Goal: Task Accomplishment & Management: Use online tool/utility

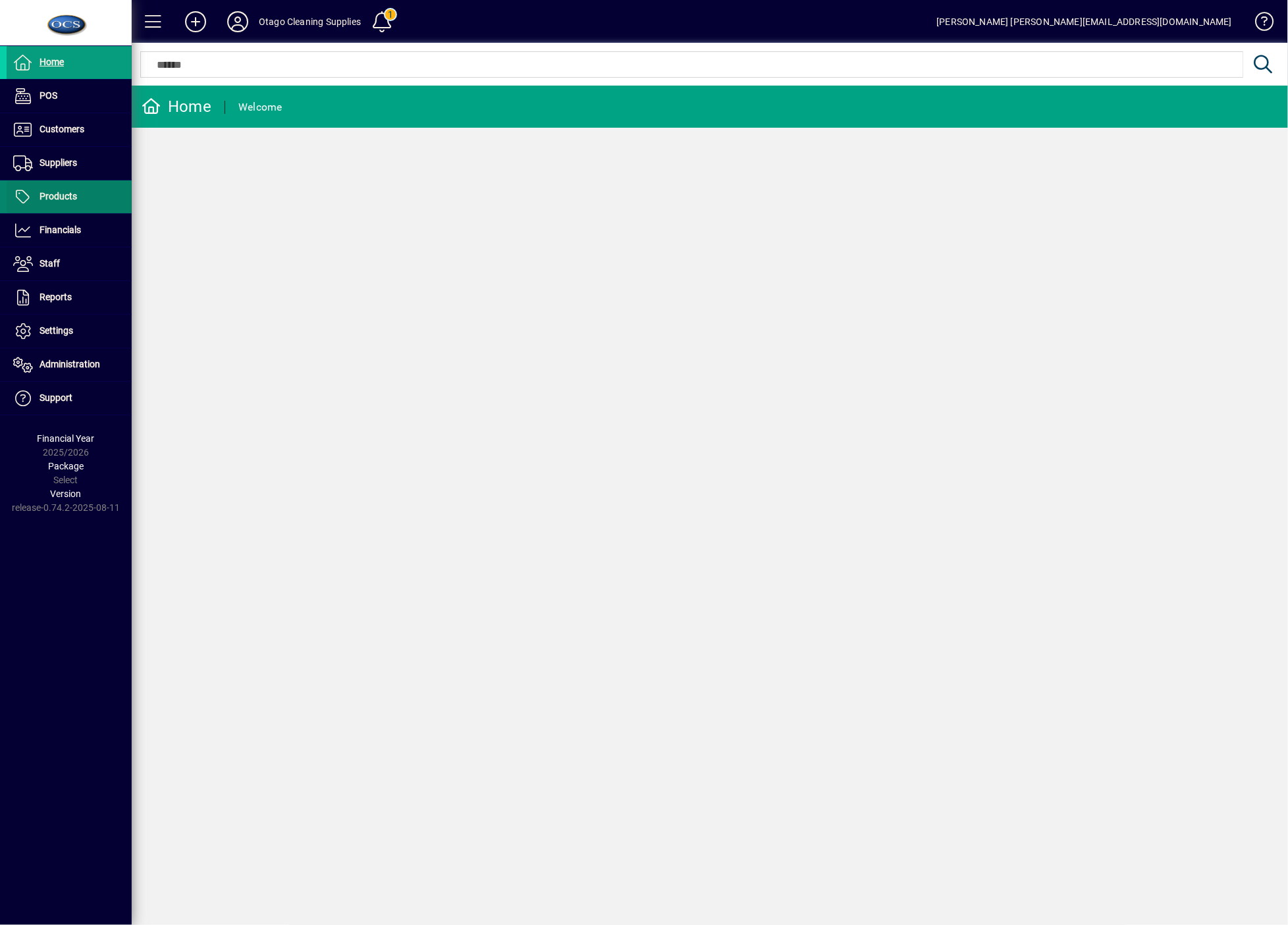
click at [72, 208] on span at bounding box center [69, 197] width 125 height 32
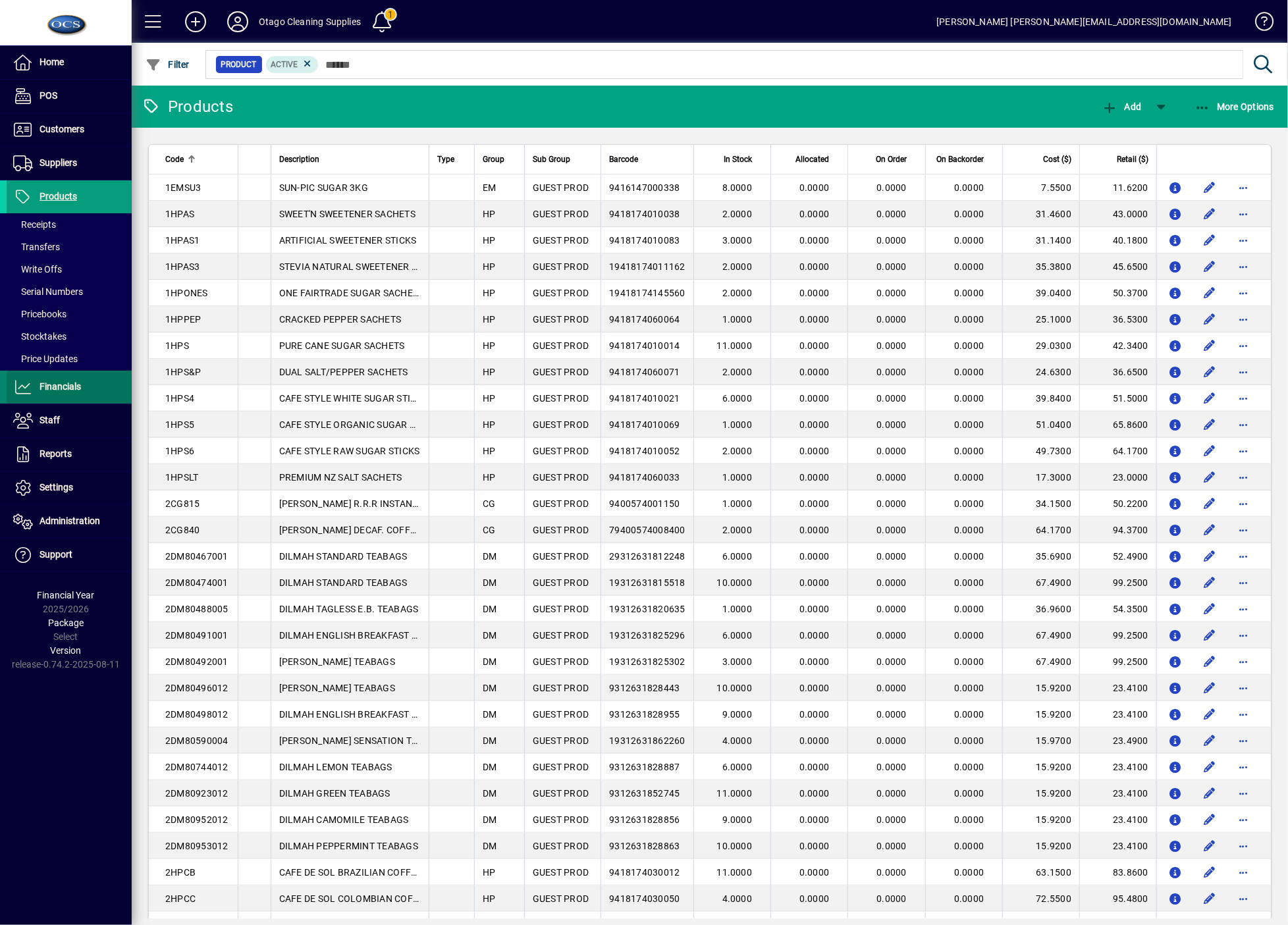
click at [72, 379] on span "Financials" at bounding box center [44, 387] width 75 height 16
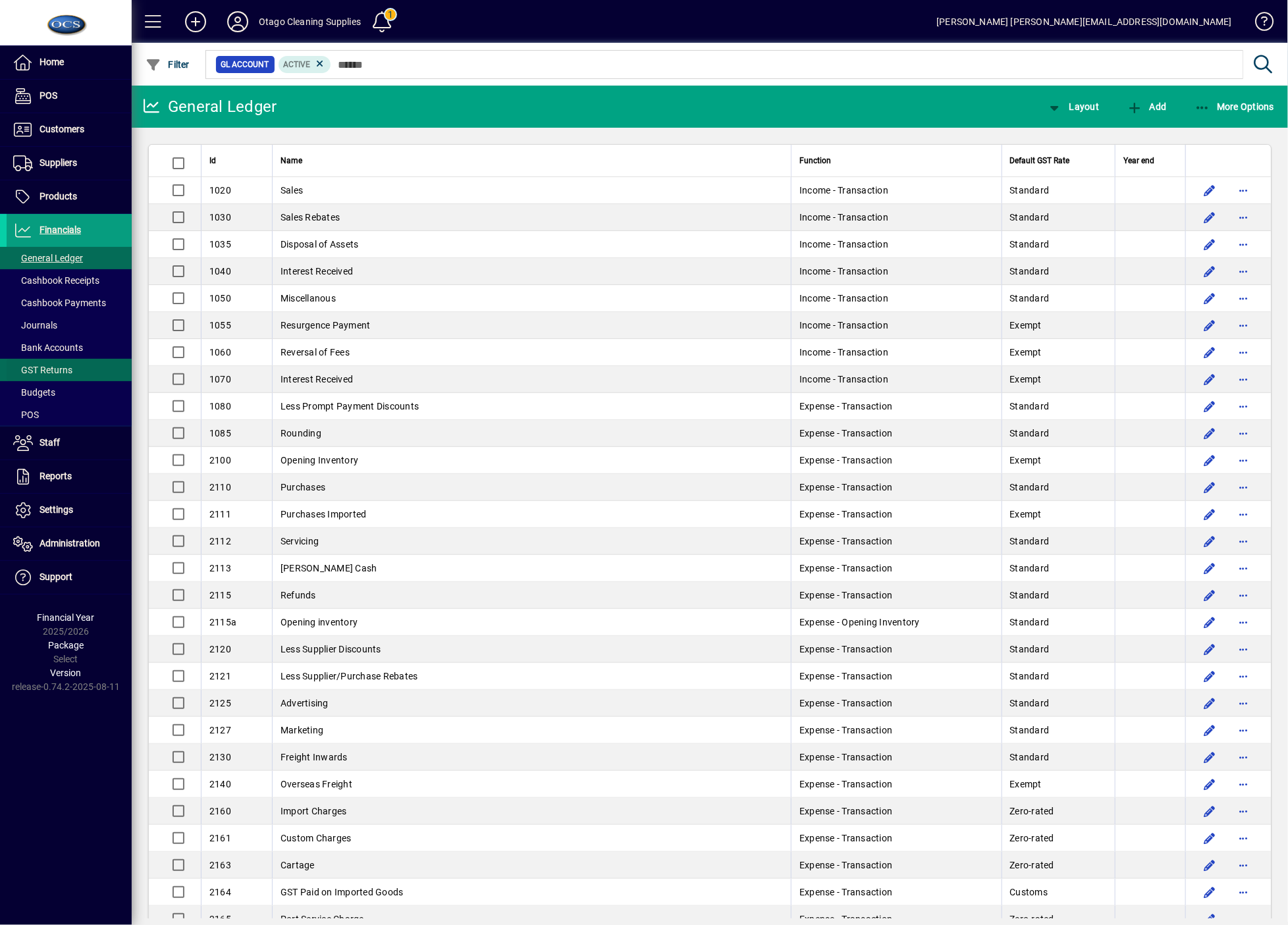
click at [60, 365] on span "GST Returns" at bounding box center [43, 370] width 59 height 11
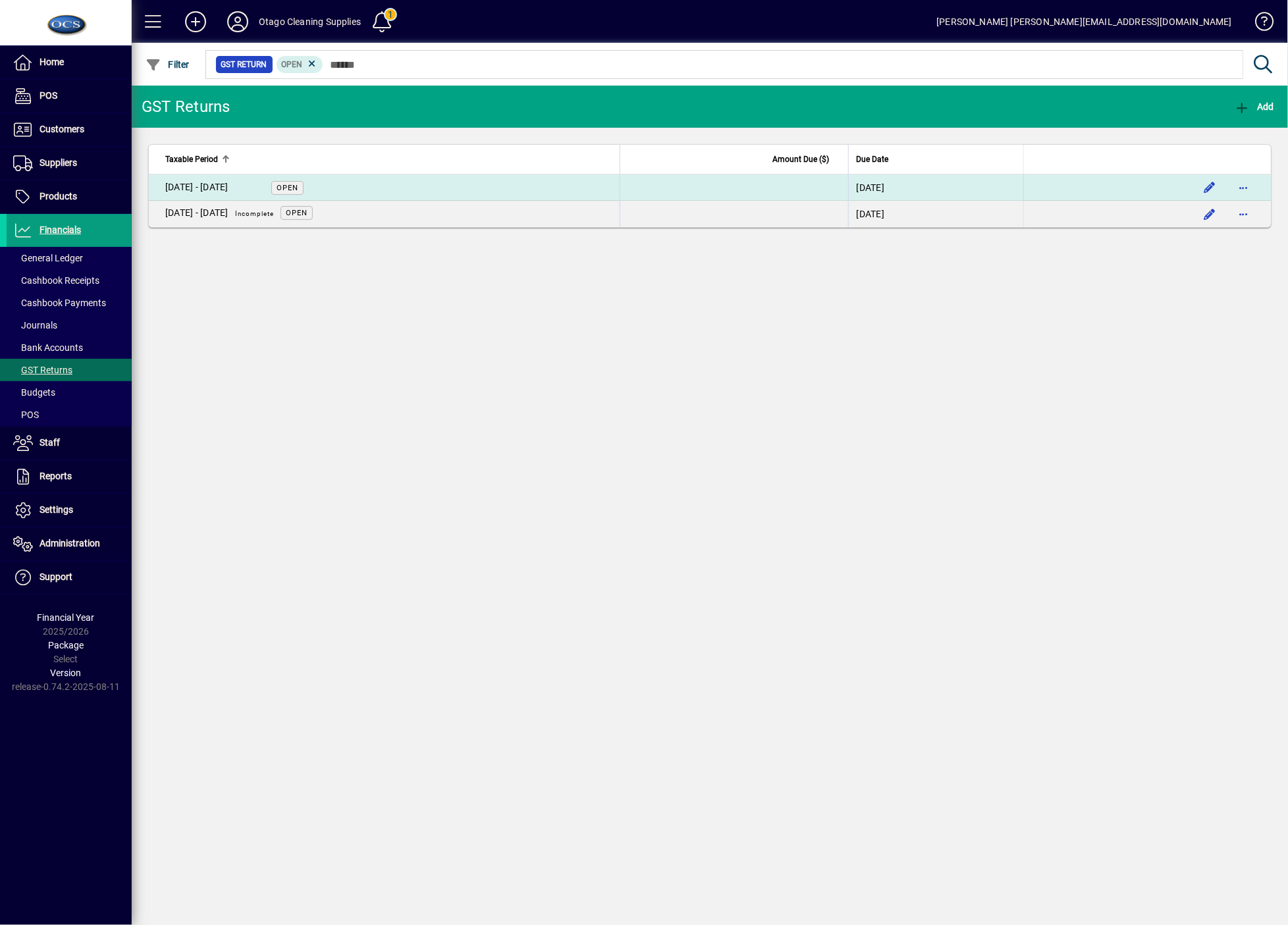
click at [204, 189] on div "[DATE] - [DATE]" at bounding box center [196, 187] width 63 height 14
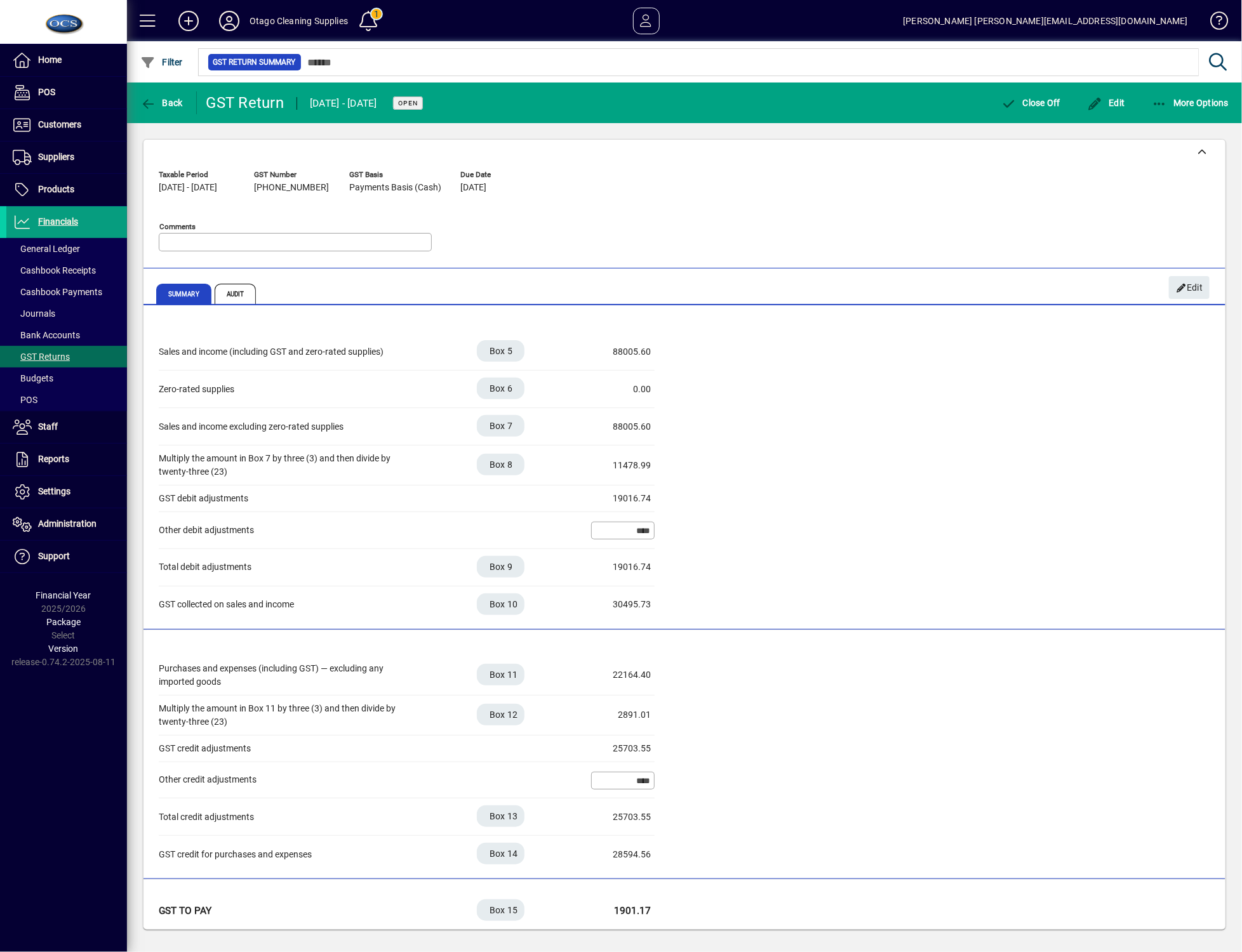
click at [937, 791] on div "Purchases and expenses (including GST) — excluding any imported goods Box 11 22…" at bounding box center [685, 765] width 1051 height 218
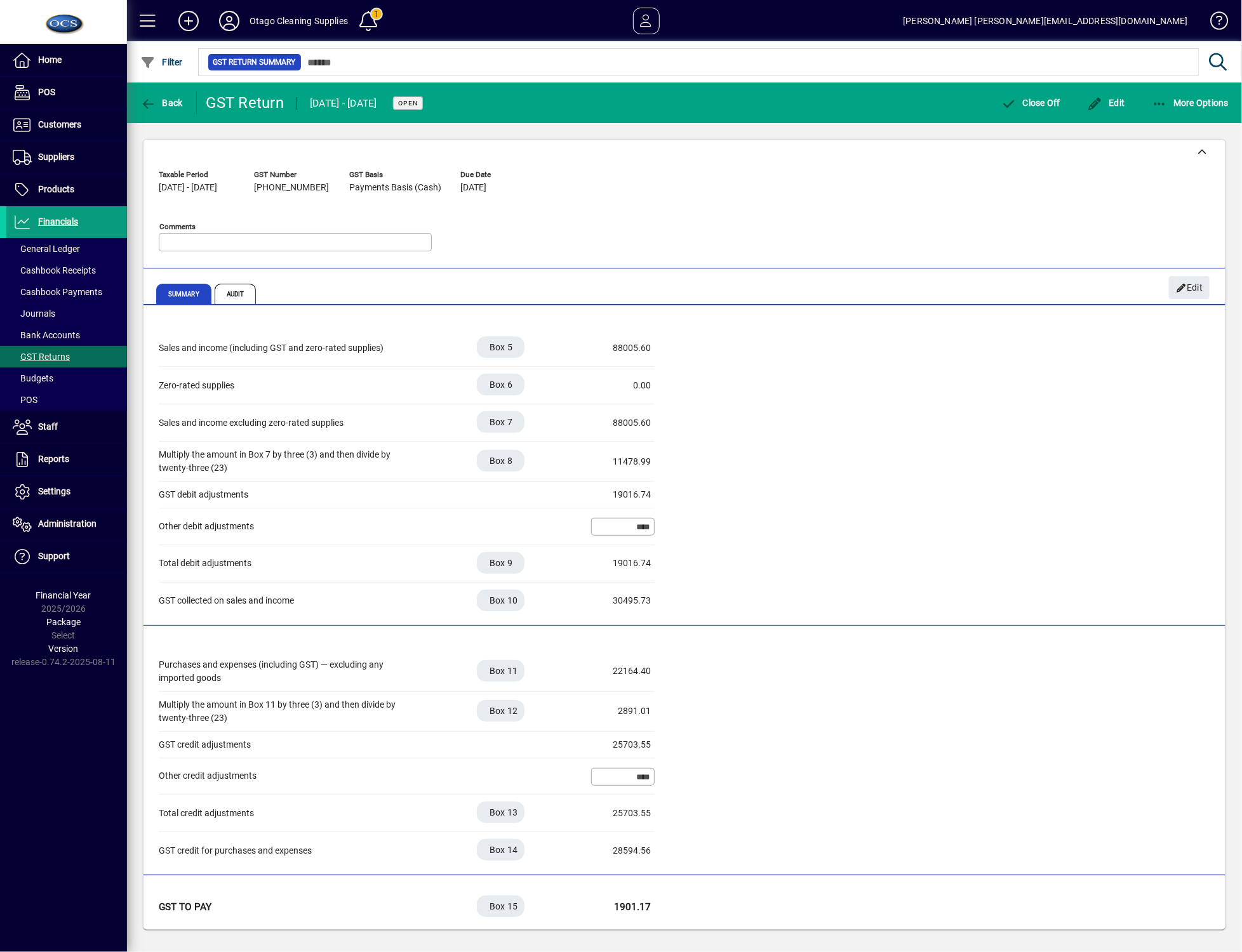
scroll to position [5, 0]
click at [847, 597] on div "Sales and income (including GST and zero-rated supplies) Box 5 88005.60 Zero-ra…" at bounding box center [685, 473] width 1051 height 290
click at [936, 556] on div "Sales and income (including GST and zero-rated supplies) Box 5 88005.60 Zero-ra…" at bounding box center [685, 473] width 1051 height 290
click at [117, 731] on div "Home POS Customers Invoices Payments Quotes Backorders Communications Suppliers…" at bounding box center [63, 476] width 127 height 952
click at [151, 99] on icon "button" at bounding box center [149, 104] width 16 height 13
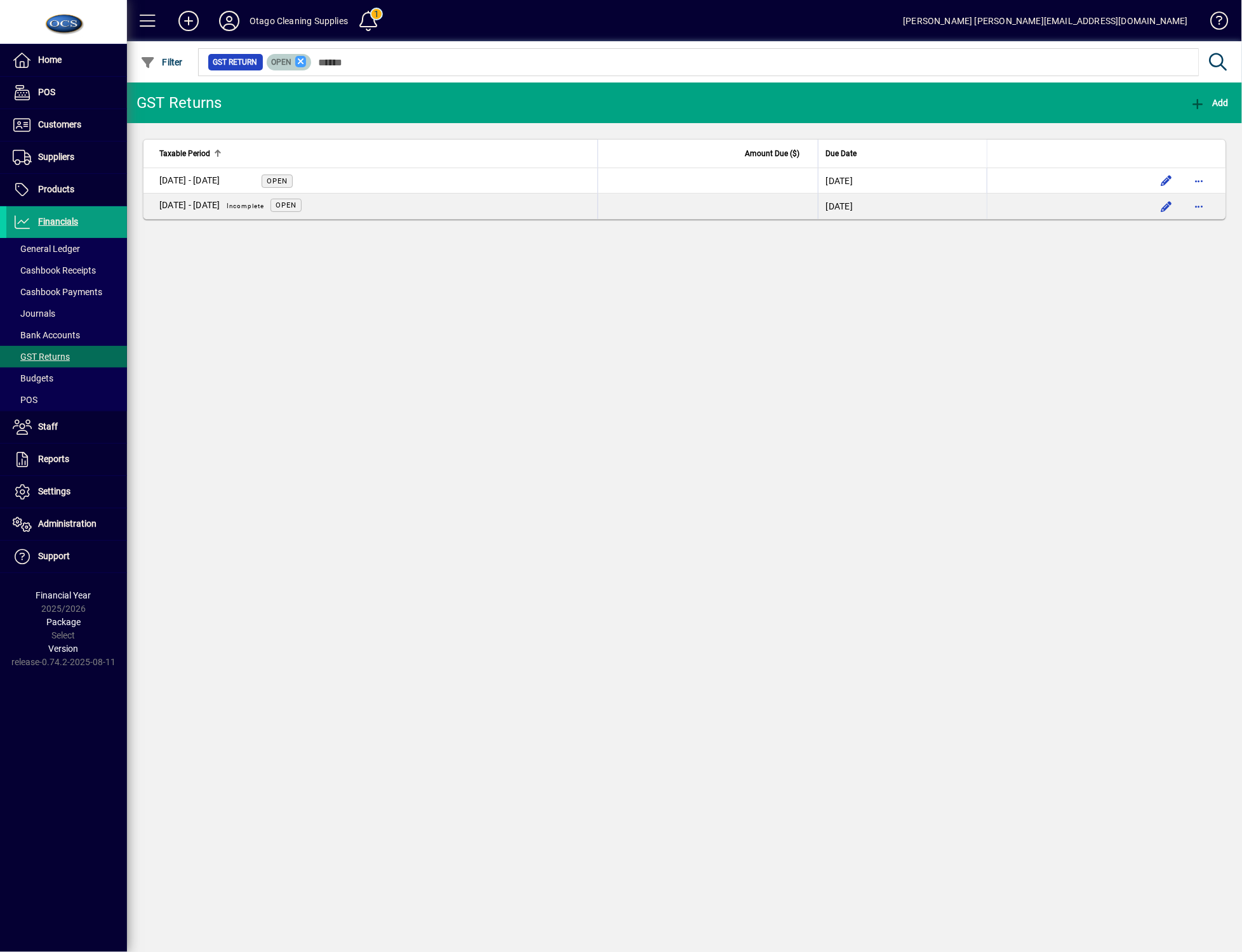
click at [300, 65] on icon at bounding box center [301, 61] width 11 height 11
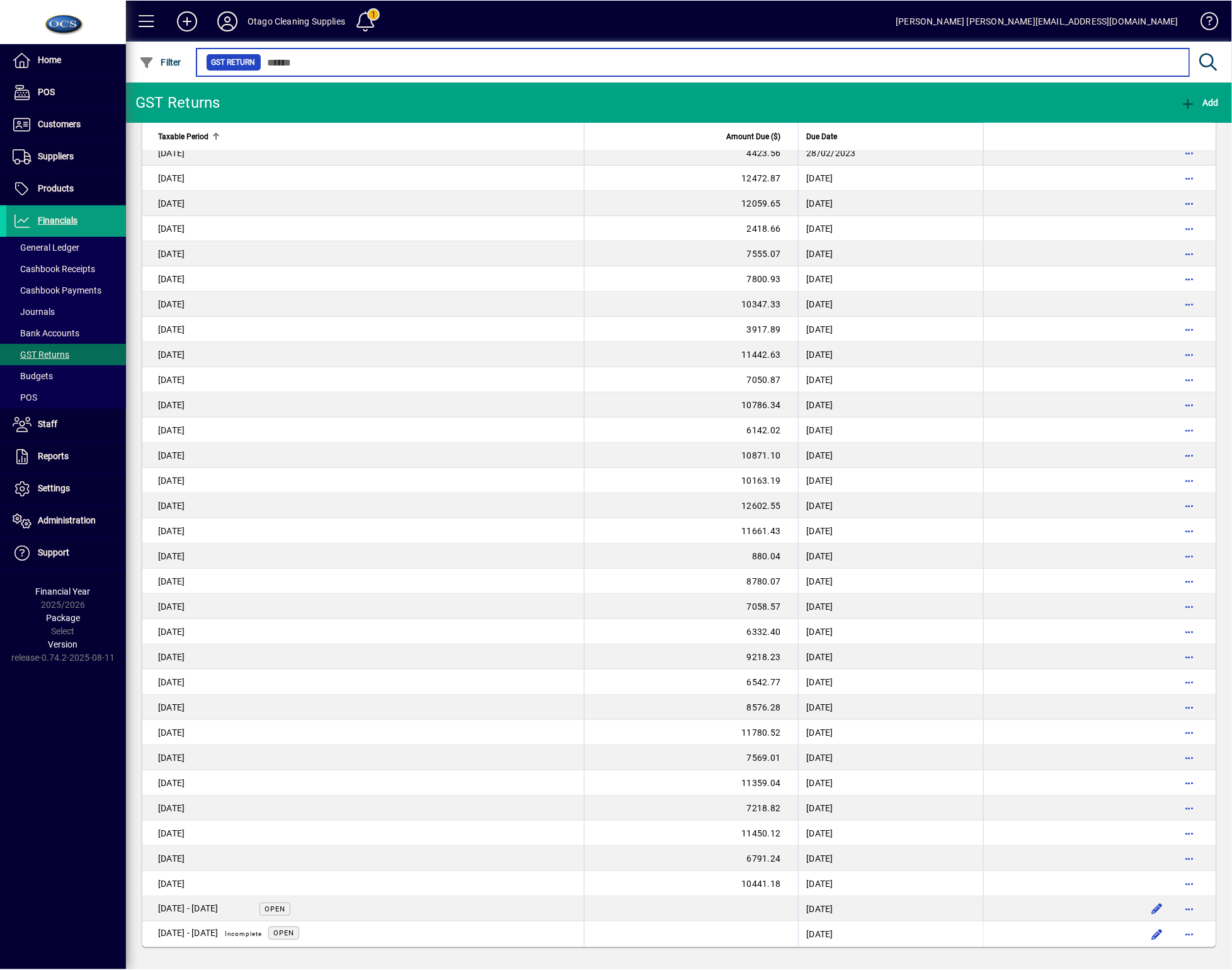
scroll to position [554, 0]
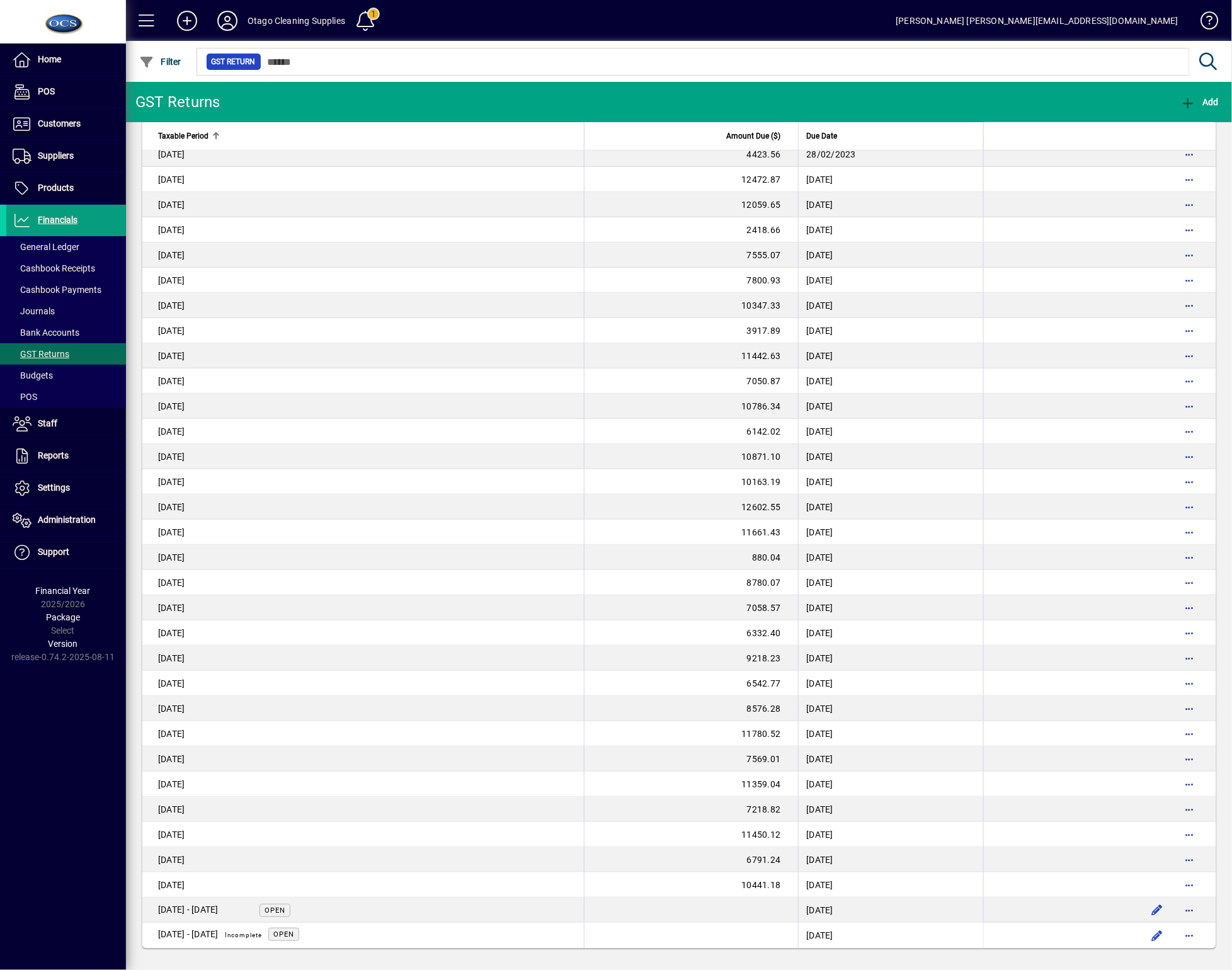
click at [291, 884] on td "[DATE] - [DATE] Open" at bounding box center [363, 909] width 441 height 25
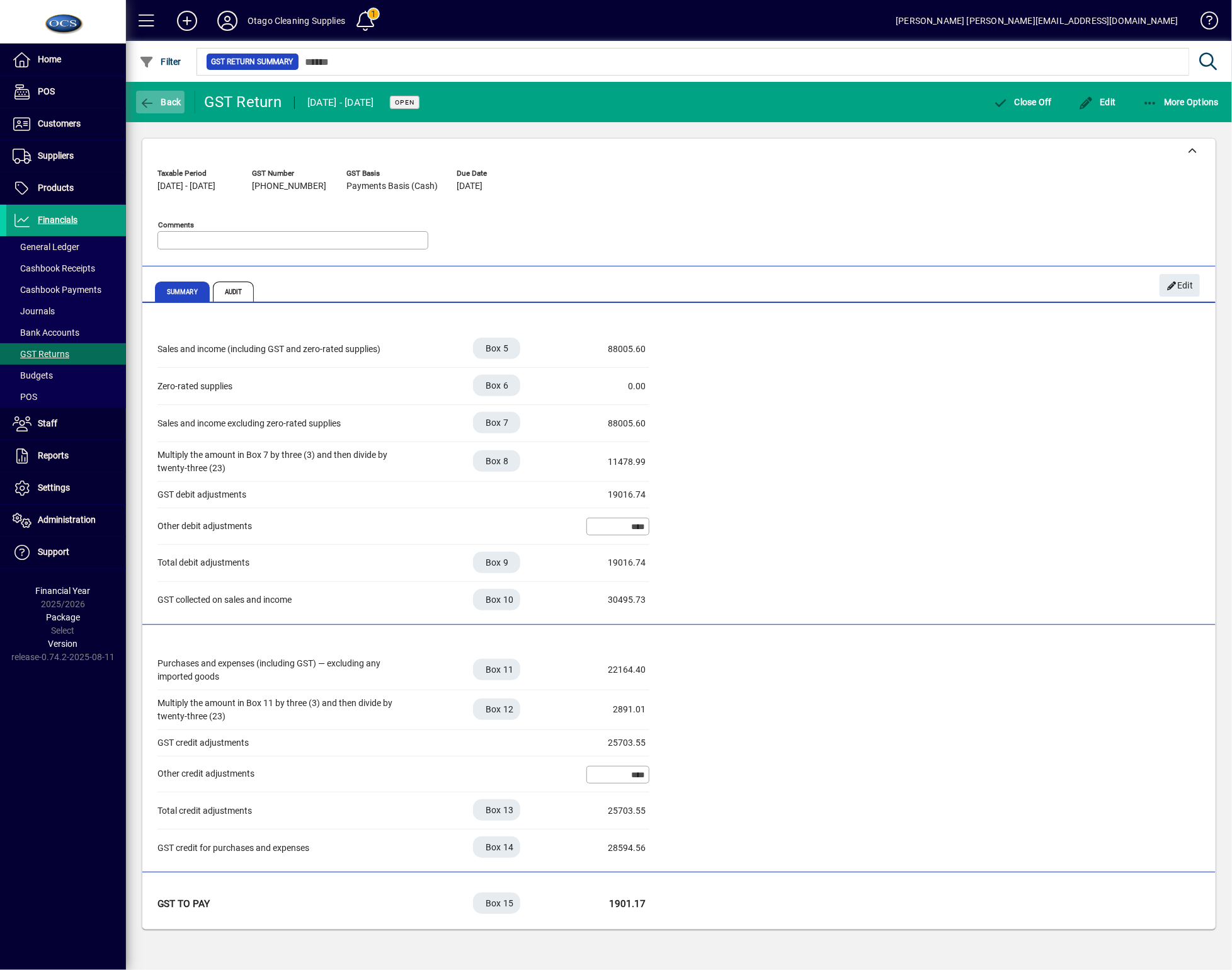
click at [161, 102] on span "Back" at bounding box center [160, 102] width 42 height 10
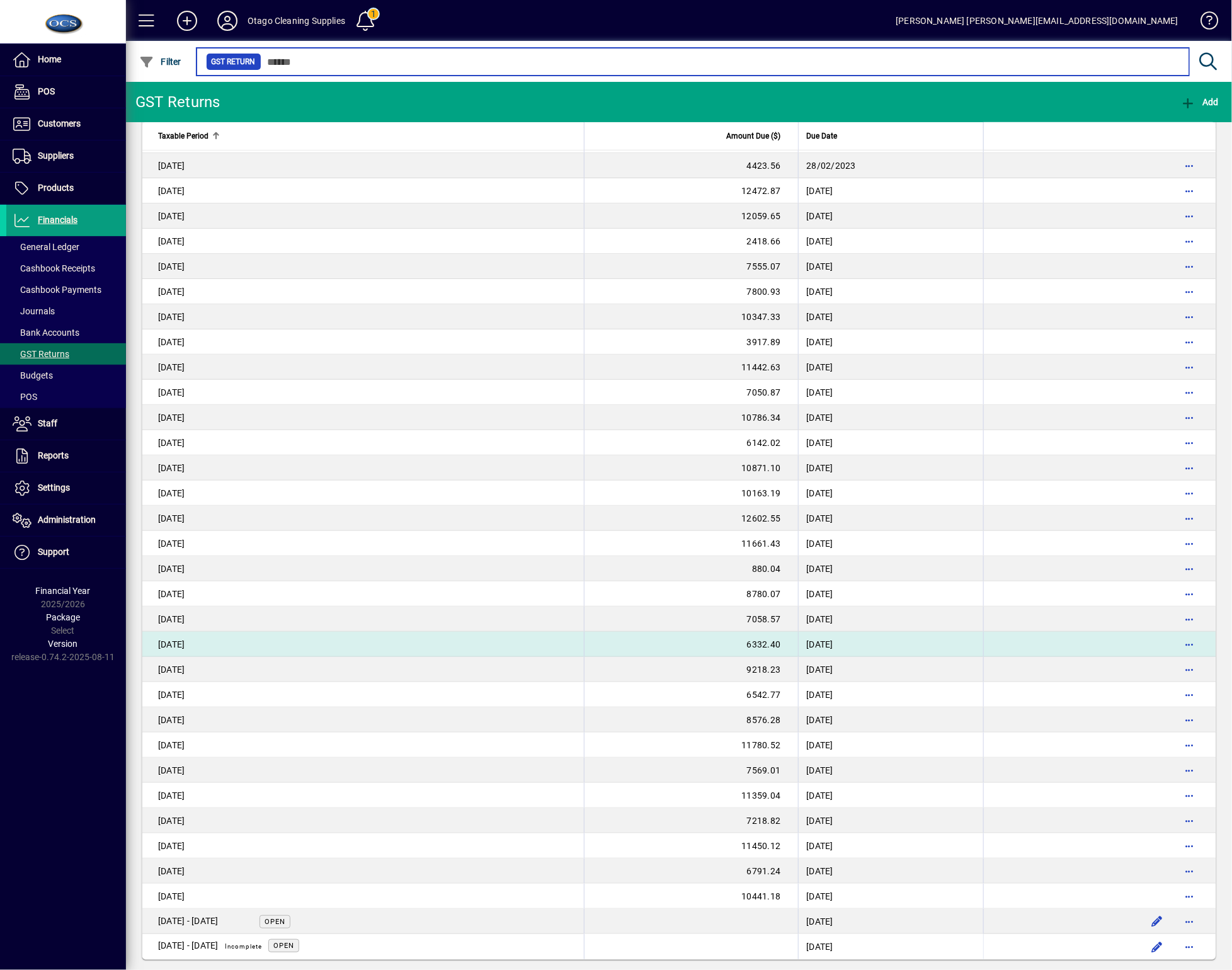
scroll to position [554, 0]
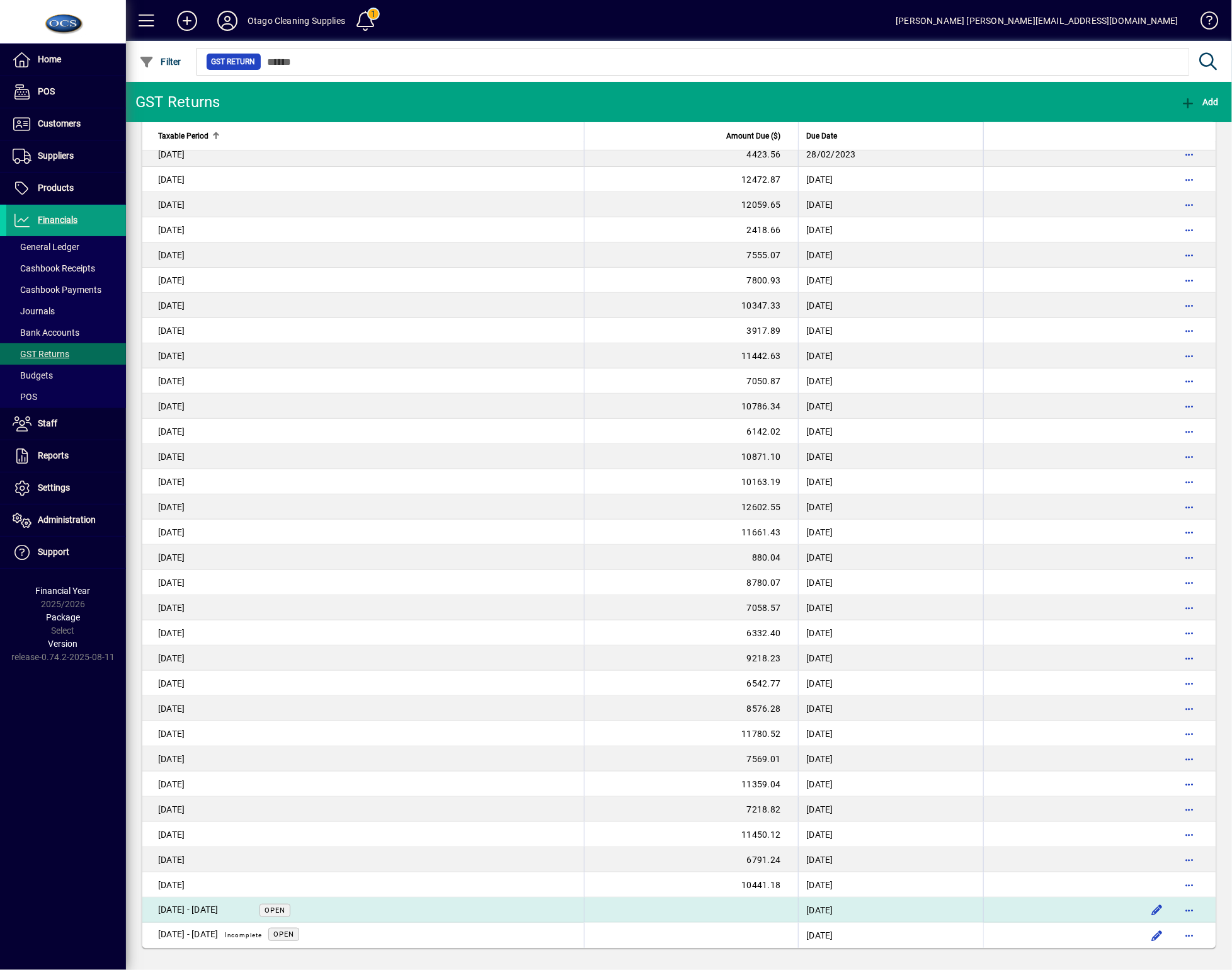
click at [207, 884] on div "[DATE] - [DATE]" at bounding box center [187, 909] width 60 height 14
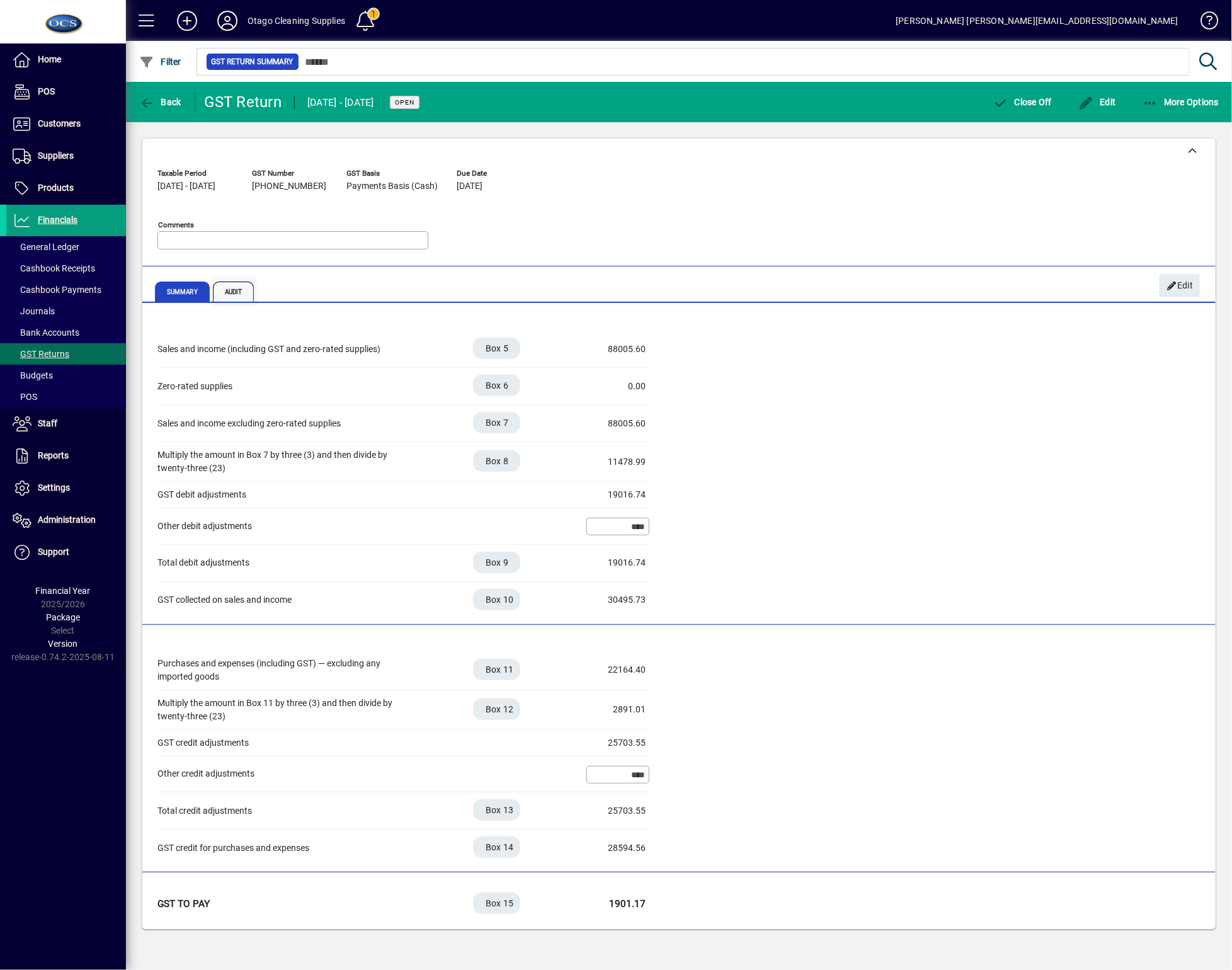
click at [243, 286] on span "Audit" at bounding box center [234, 291] width 42 height 20
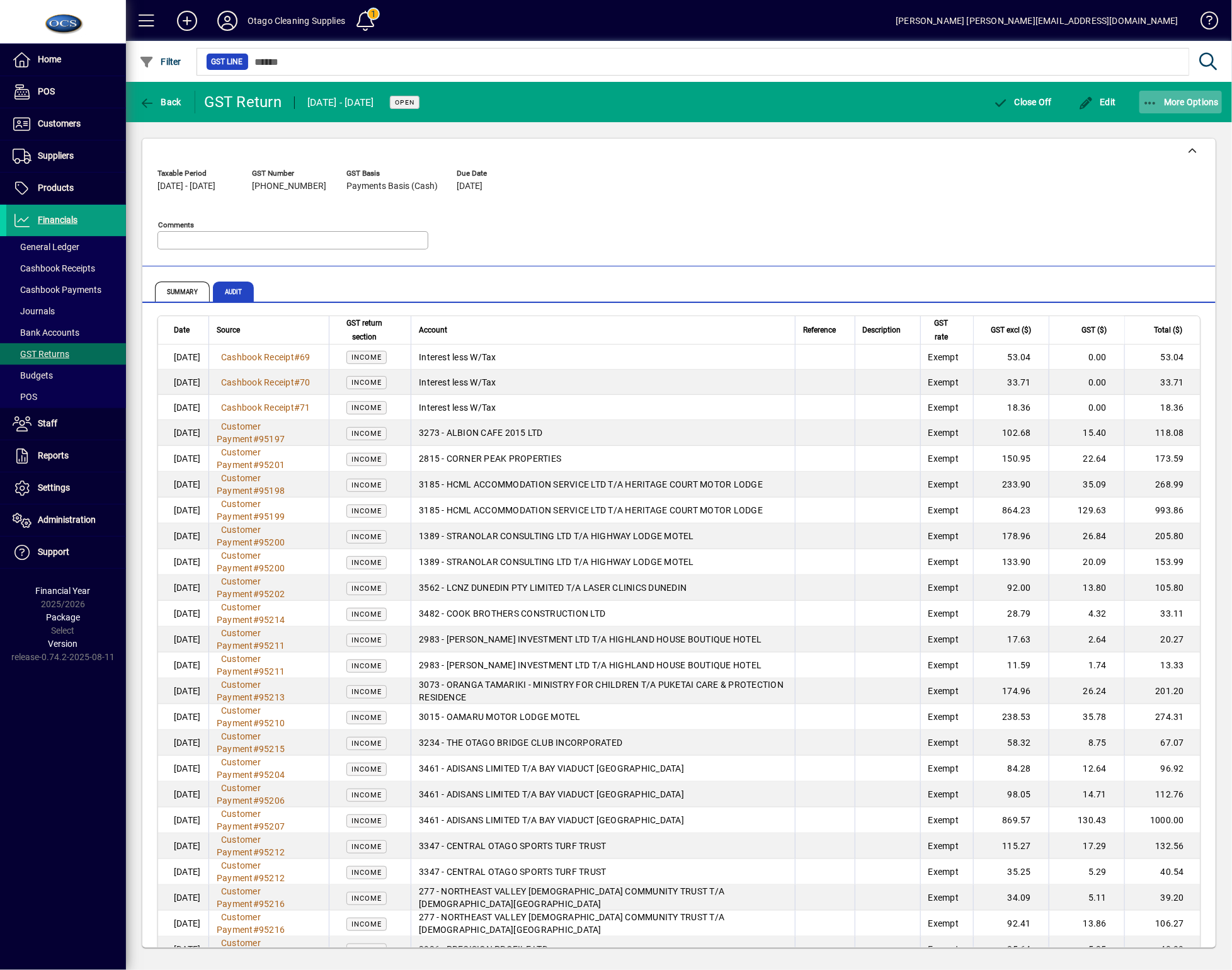
click at [1188, 111] on span "button" at bounding box center [1181, 102] width 83 height 30
click at [820, 240] on div at bounding box center [616, 485] width 1232 height 970
click at [911, 192] on div "Taxable Period [DATE] - [DATE] GST Number [PHONE_NUMBER] GST Basis Payments Bas…" at bounding box center [679, 211] width 1043 height 96
click at [586, 233] on div "Taxable Period [DATE] - [DATE] GST Number [PHONE_NUMBER] GST Basis Payments Bas…" at bounding box center [679, 211] width 1043 height 96
click at [1147, 108] on icon "button" at bounding box center [1150, 103] width 16 height 13
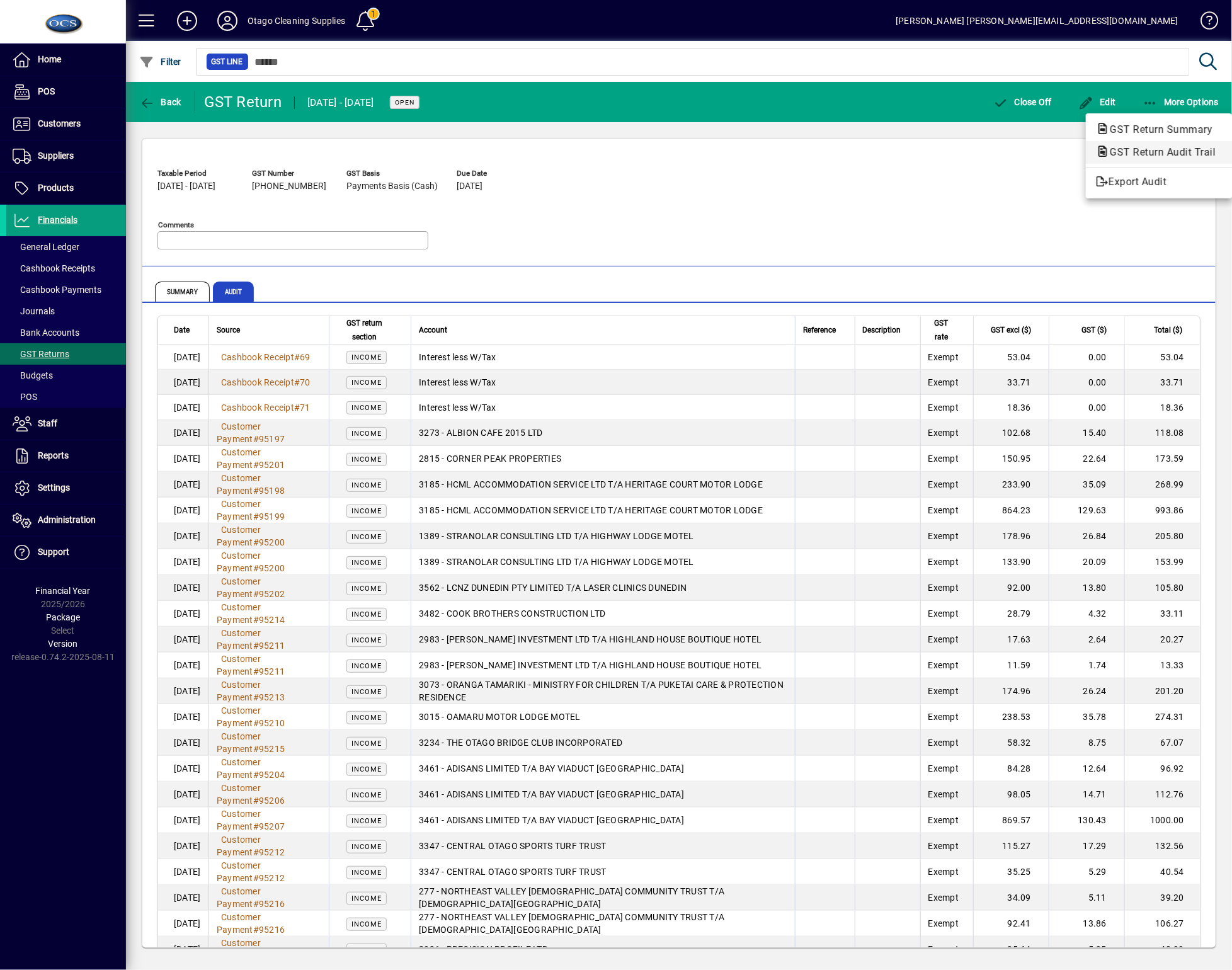
click at [1135, 143] on button "GST Return Audit Trail" at bounding box center [1158, 152] width 146 height 22
